Goal: Share content: Share content

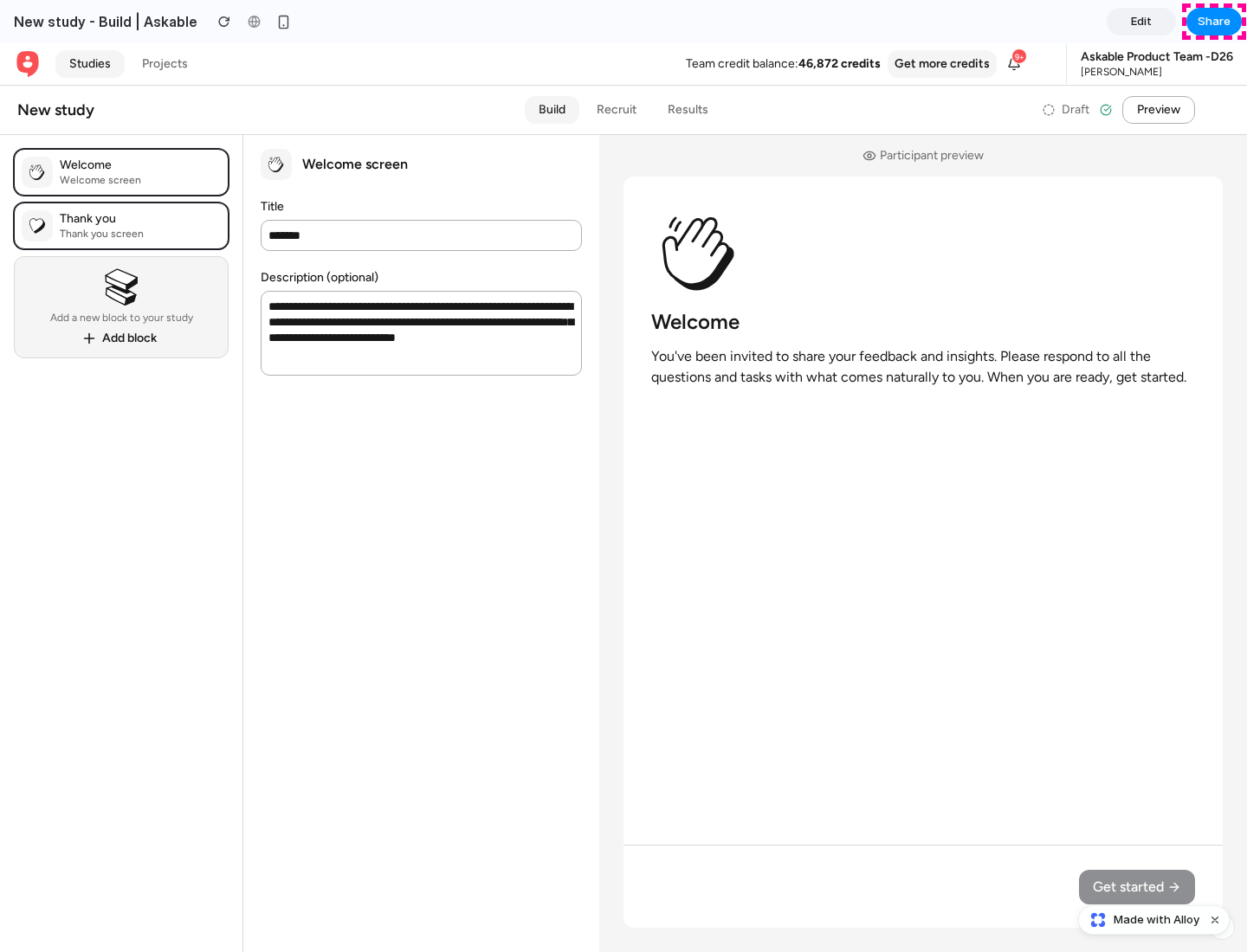
click at [1214, 22] on span "Share" at bounding box center [1213, 21] width 33 height 17
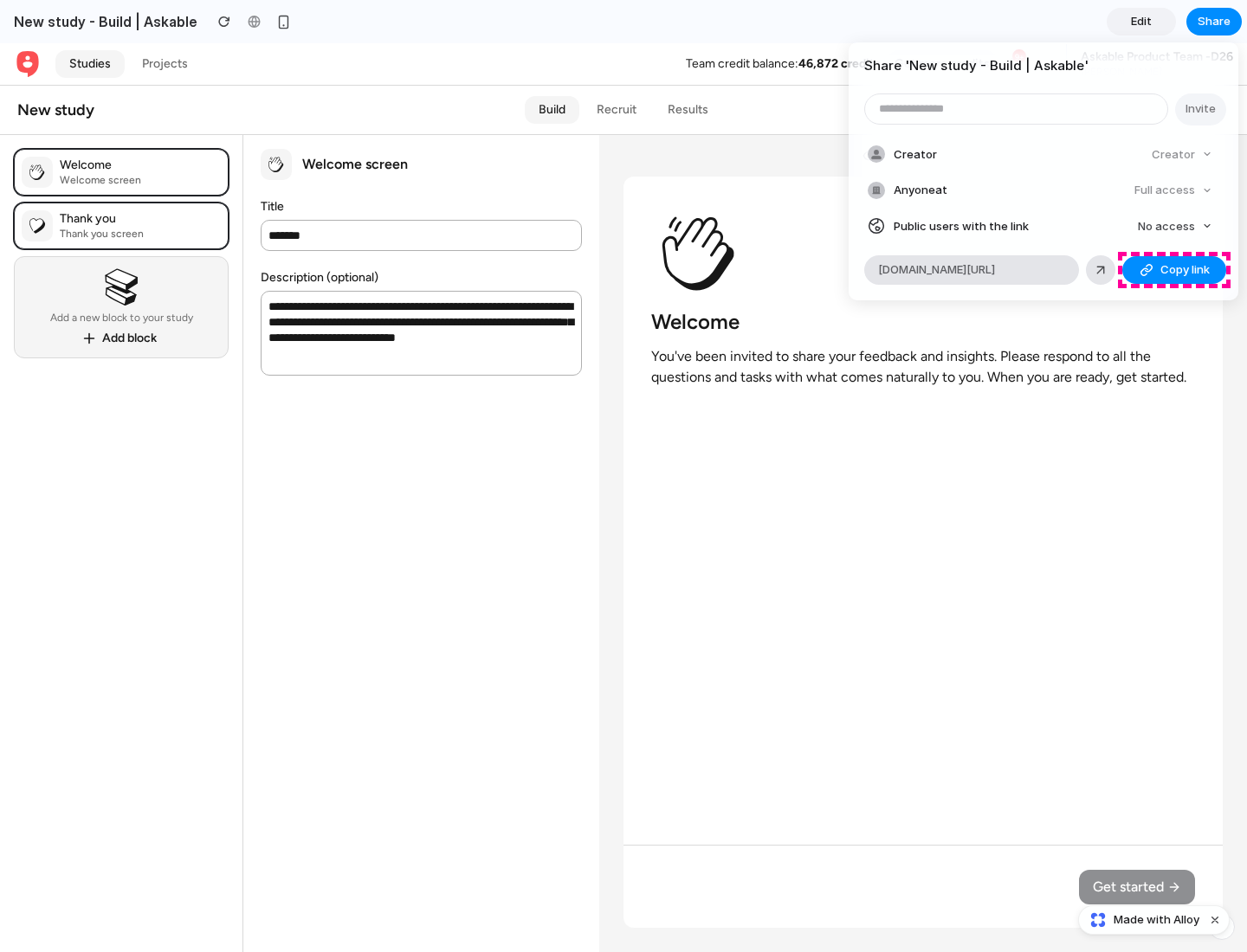
click at [1174, 270] on span "Copy link" at bounding box center [1184, 269] width 50 height 17
click at [1156, 920] on div "Share ' New study - Build | Askable ' Invite Creator Creator Anyone at Full acc…" at bounding box center [624, 476] width 1247 height 952
